Goal: Information Seeking & Learning: Learn about a topic

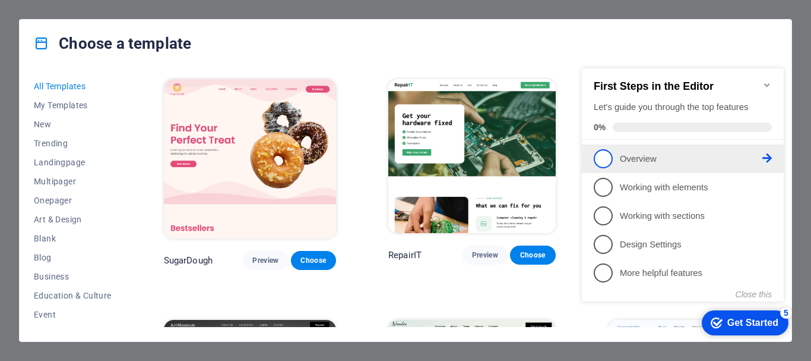
click at [766, 154] on icon at bounding box center [768, 158] width 10 height 10
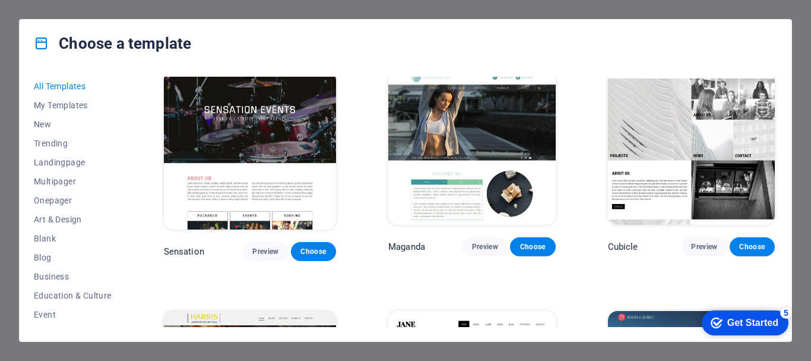
scroll to position [10378, 0]
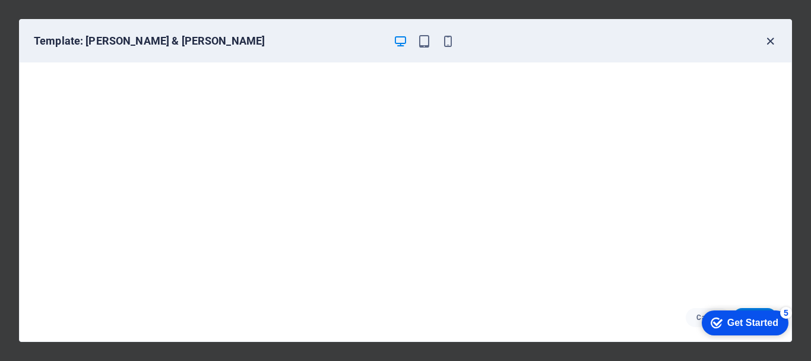
click at [773, 42] on icon "button" at bounding box center [771, 41] width 14 height 14
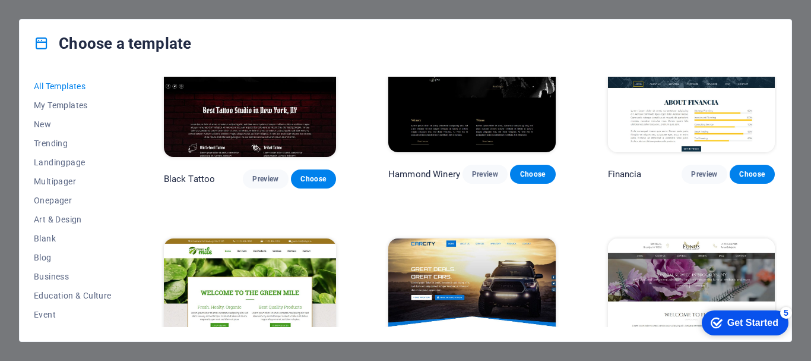
scroll to position [6846, 0]
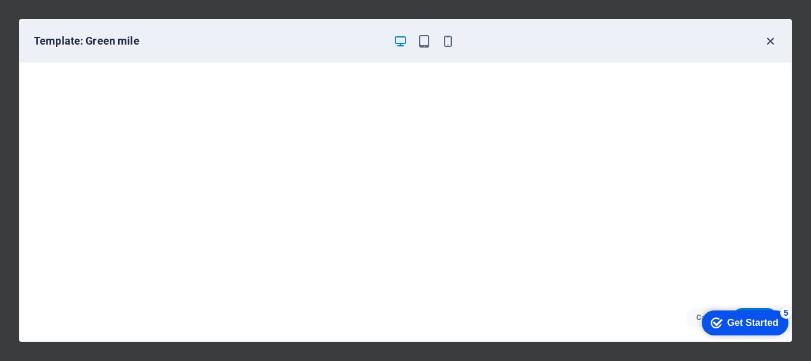
click at [772, 43] on icon "button" at bounding box center [771, 41] width 14 height 14
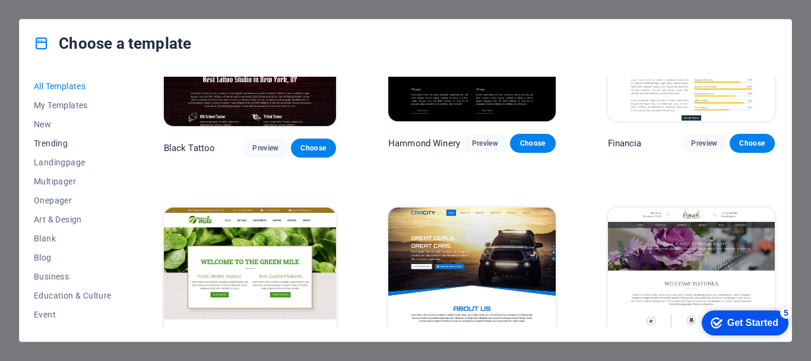
click at [57, 141] on span "Trending" at bounding box center [73, 143] width 78 height 10
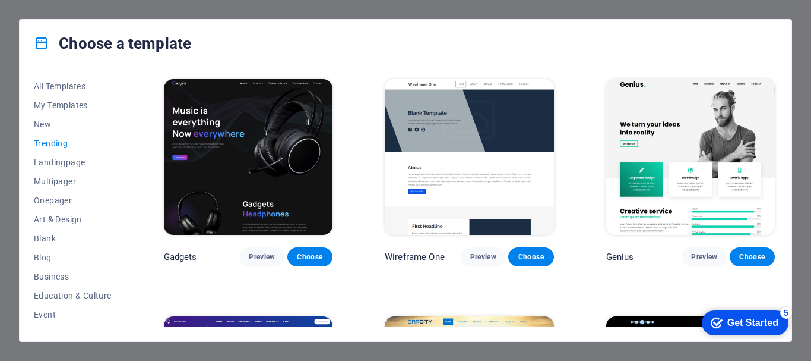
scroll to position [724, 0]
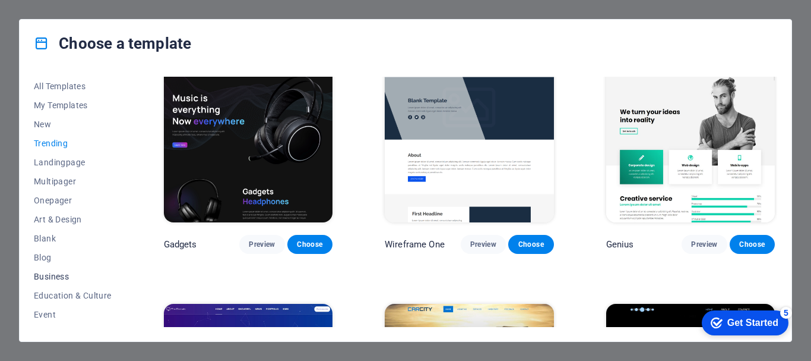
click at [59, 276] on span "Business" at bounding box center [73, 276] width 78 height 10
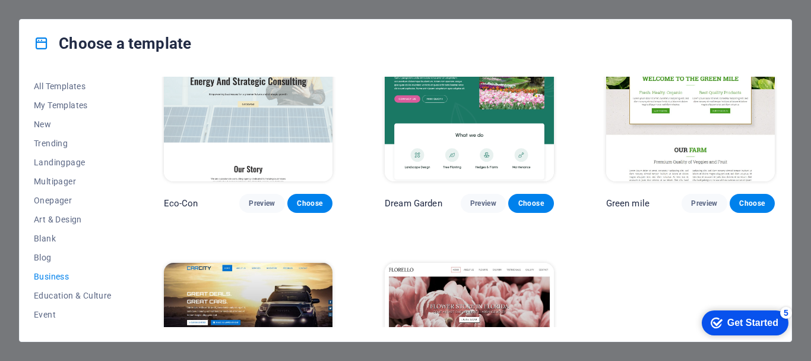
scroll to position [0, 0]
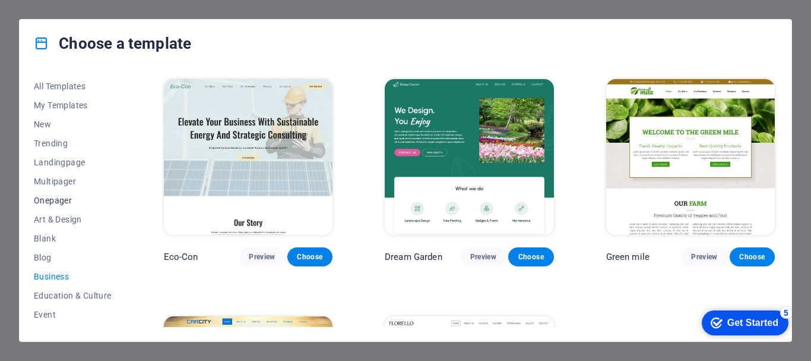
click at [45, 197] on span "Onepager" at bounding box center [73, 200] width 78 height 10
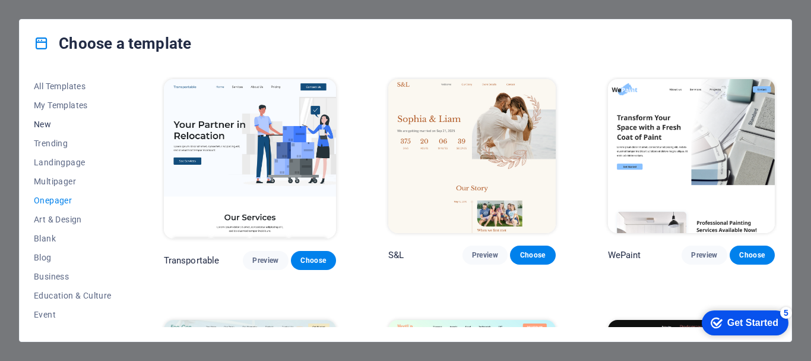
click at [45, 123] on span "New" at bounding box center [73, 124] width 78 height 10
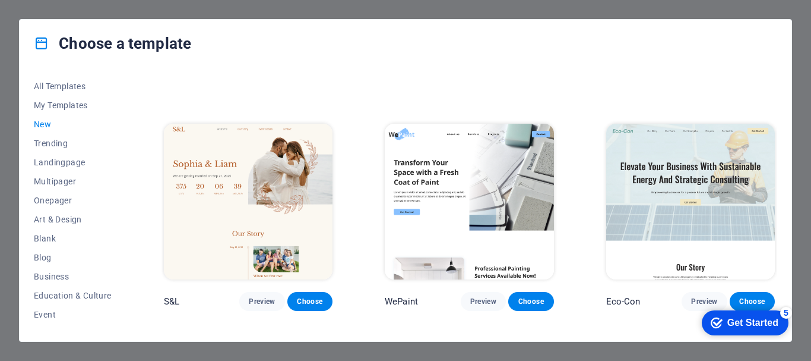
scroll to position [435, 0]
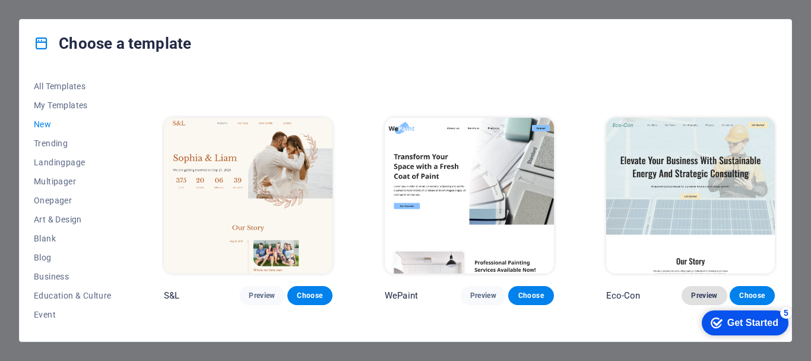
click at [703, 290] on span "Preview" at bounding box center [704, 295] width 26 height 10
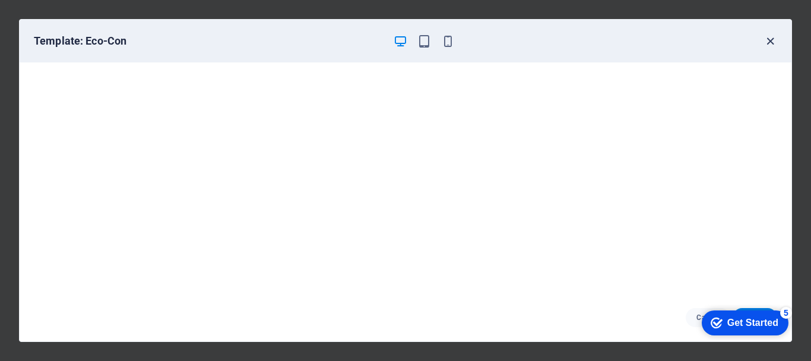
click at [772, 45] on icon "button" at bounding box center [771, 41] width 14 height 14
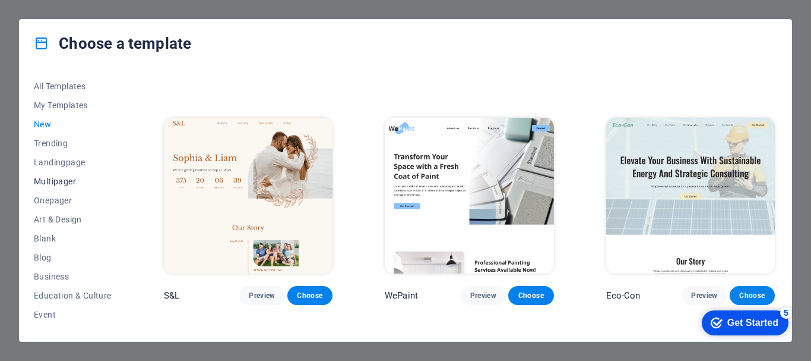
click at [61, 183] on span "Multipager" at bounding box center [73, 181] width 78 height 10
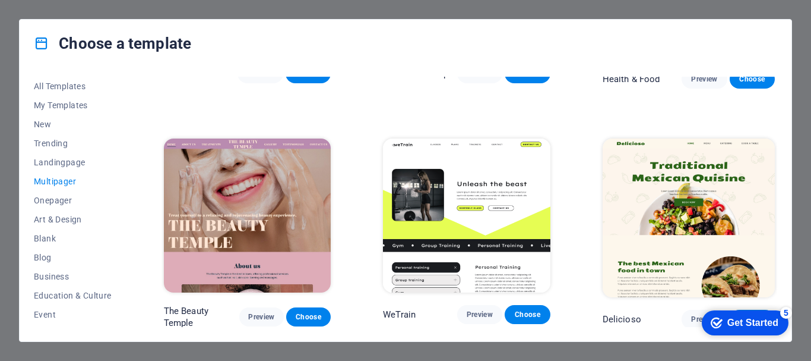
scroll to position [686, 0]
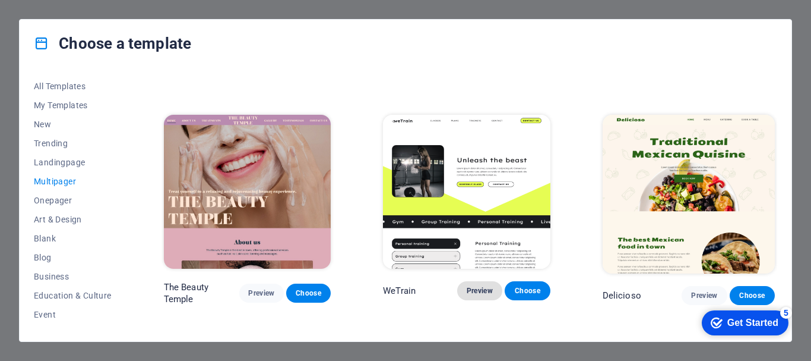
click at [480, 286] on span "Preview" at bounding box center [480, 291] width 26 height 10
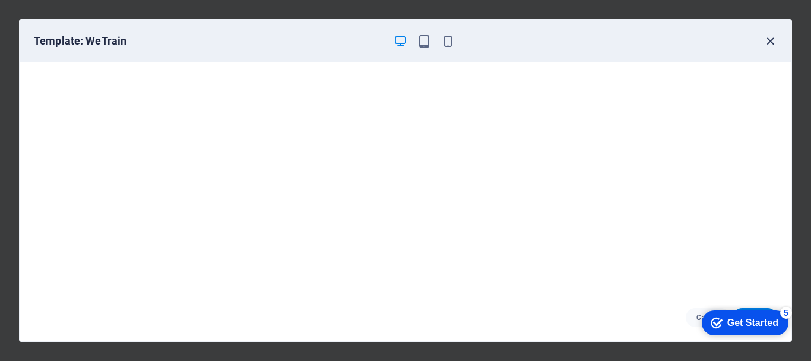
click at [771, 40] on icon "button" at bounding box center [771, 41] width 14 height 14
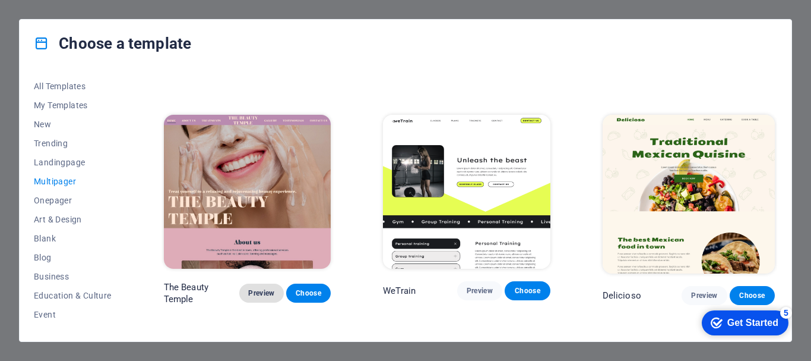
click at [264, 288] on span "Preview" at bounding box center [262, 293] width 26 height 10
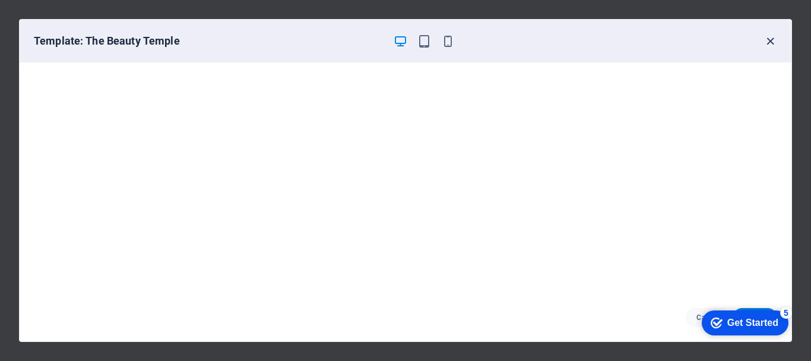
click at [773, 43] on icon "button" at bounding box center [771, 41] width 14 height 14
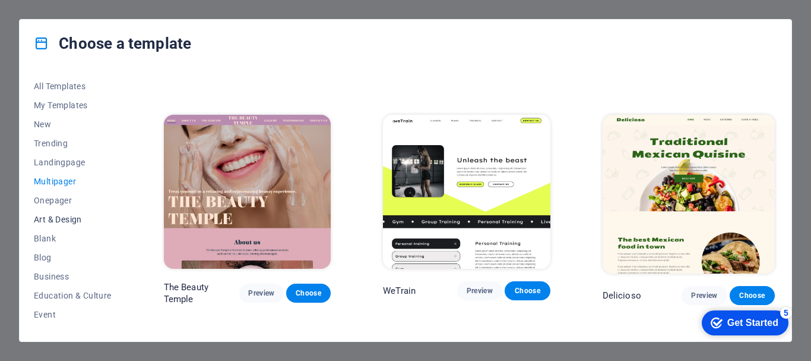
click at [64, 219] on span "Art & Design" at bounding box center [73, 219] width 78 height 10
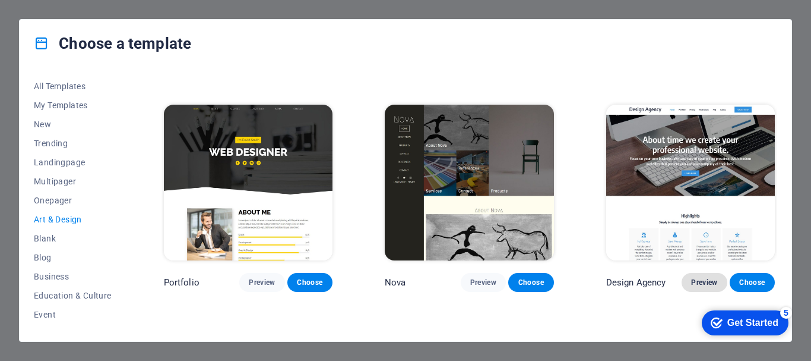
click at [706, 277] on span "Preview" at bounding box center [704, 282] width 26 height 10
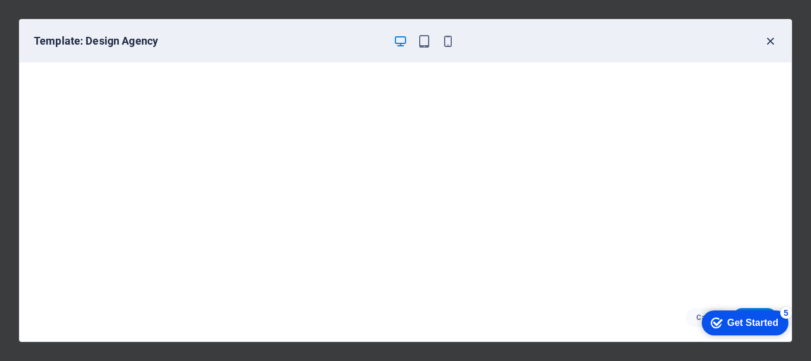
click at [774, 38] on icon "button" at bounding box center [771, 41] width 14 height 14
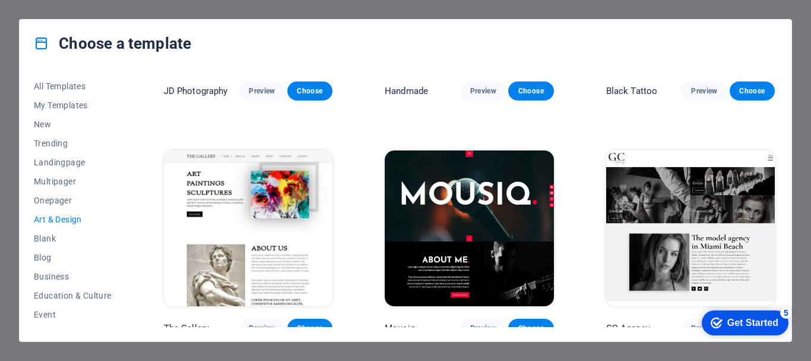
scroll to position [394, 0]
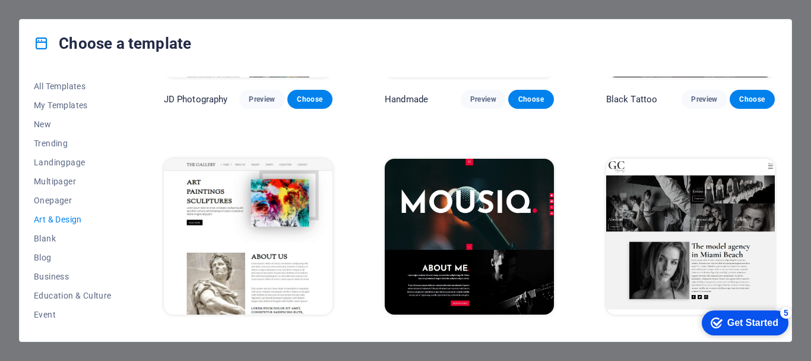
click at [282, 200] on img at bounding box center [248, 237] width 169 height 156
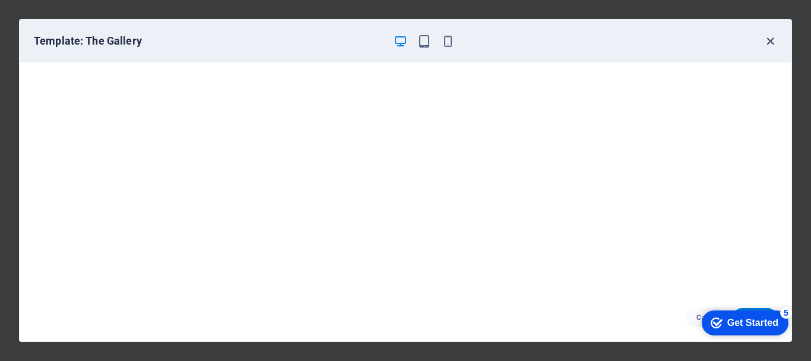
click at [773, 36] on icon "button" at bounding box center [771, 41] width 14 height 14
